Goal: Register for event/course

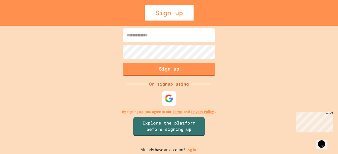
click at [171, 99] on img at bounding box center [169, 98] width 9 height 9
click at [169, 70] on button "Sign up" at bounding box center [169, 69] width 94 height 14
type input "**********"
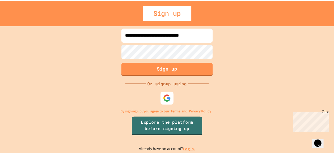
scroll to position [0, 0]
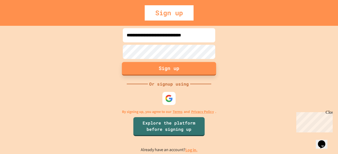
click at [167, 74] on button "Sign up" at bounding box center [169, 69] width 94 height 14
click at [158, 69] on button "Sign up" at bounding box center [169, 69] width 94 height 14
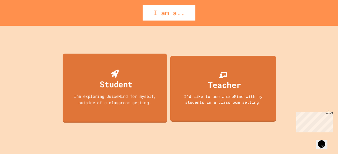
click at [135, 80] on div "Student I'm exploring JuiceMind for myself, outside of a classroom setting." at bounding box center [115, 88] width 104 height 69
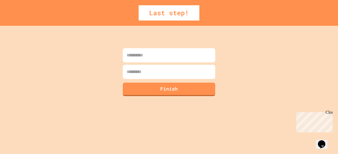
click at [162, 56] on input at bounding box center [169, 55] width 92 height 14
type input "******"
click at [143, 77] on input at bounding box center [169, 72] width 92 height 14
type input "*******"
click at [159, 91] on button "Finish" at bounding box center [169, 89] width 94 height 14
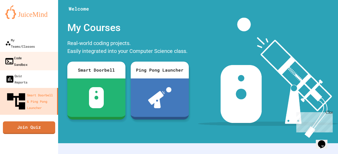
drag, startPoint x: 17, startPoint y: 54, endPoint x: 24, endPoint y: 48, distance: 9.7
click at [24, 52] on link "Code Sandbox" at bounding box center [29, 61] width 60 height 18
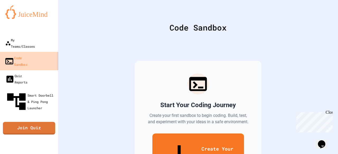
click at [24, 52] on link "Code Sandbox" at bounding box center [29, 61] width 60 height 18
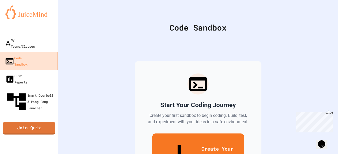
drag, startPoint x: 24, startPoint y: 48, endPoint x: 123, endPoint y: 30, distance: 100.1
click at [123, 30] on div "Code Sandbox" at bounding box center [197, 28] width 253 height 12
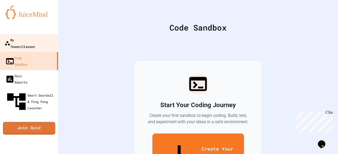
click at [11, 41] on div "My Teams/Classes" at bounding box center [19, 43] width 30 height 13
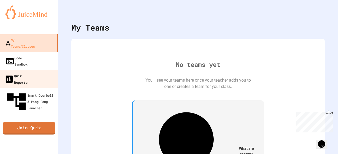
click at [20, 73] on div "Quiz Reports" at bounding box center [15, 79] width 23 height 13
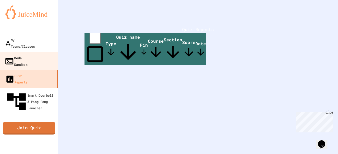
click at [27, 55] on div "Code Sandbox" at bounding box center [15, 61] width 23 height 13
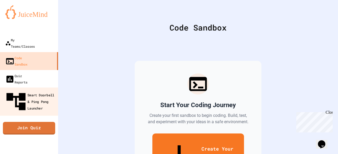
click at [31, 91] on div "Smart Doorbell & Ping Pong Launcher" at bounding box center [30, 102] width 52 height 23
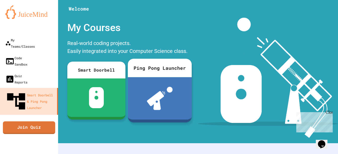
click at [149, 74] on div "Ping Pong Launcher" at bounding box center [160, 68] width 64 height 18
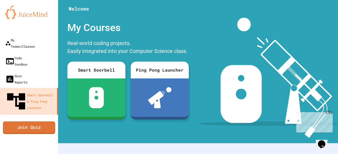
drag, startPoint x: 173, startPoint y: 134, endPoint x: 118, endPoint y: 113, distance: 59.3
drag, startPoint x: 41, startPoint y: 15, endPoint x: 45, endPoint y: 18, distance: 4.5
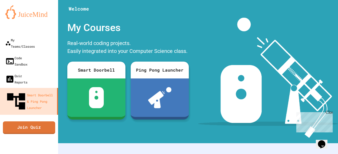
drag, startPoint x: 162, startPoint y: 100, endPoint x: 189, endPoint y: 20, distance: 84.9
click at [189, 20] on div "My Courses" at bounding box center [128, 28] width 127 height 20
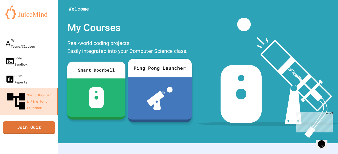
click at [158, 82] on div at bounding box center [160, 98] width 64 height 42
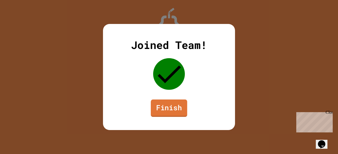
click at [173, 113] on link "Finish" at bounding box center [169, 108] width 36 height 17
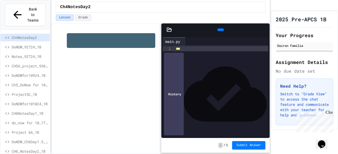
click at [264, 26] on div at bounding box center [266, 30] width 5 height 8
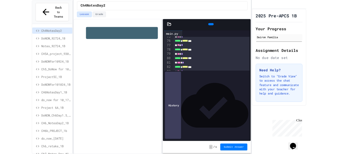
scroll to position [390, 0]
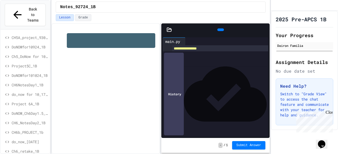
scroll to position [64, 0]
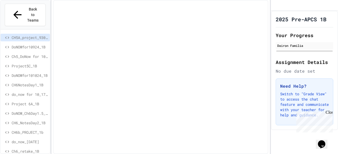
click at [215, 98] on div at bounding box center [160, 77] width 215 height 154
